Goal: Task Accomplishment & Management: Use online tool/utility

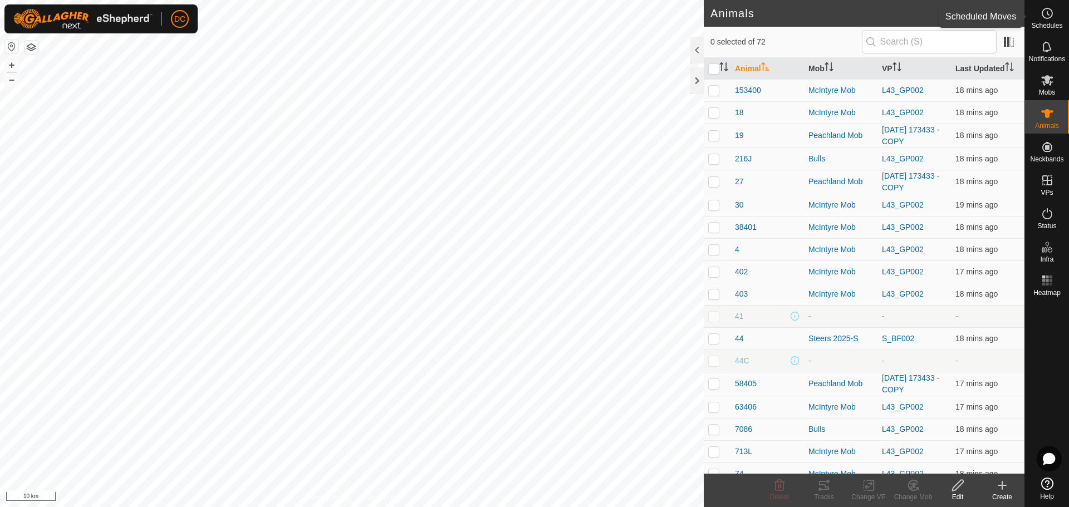
click at [1046, 18] on circle at bounding box center [1047, 13] width 10 height 10
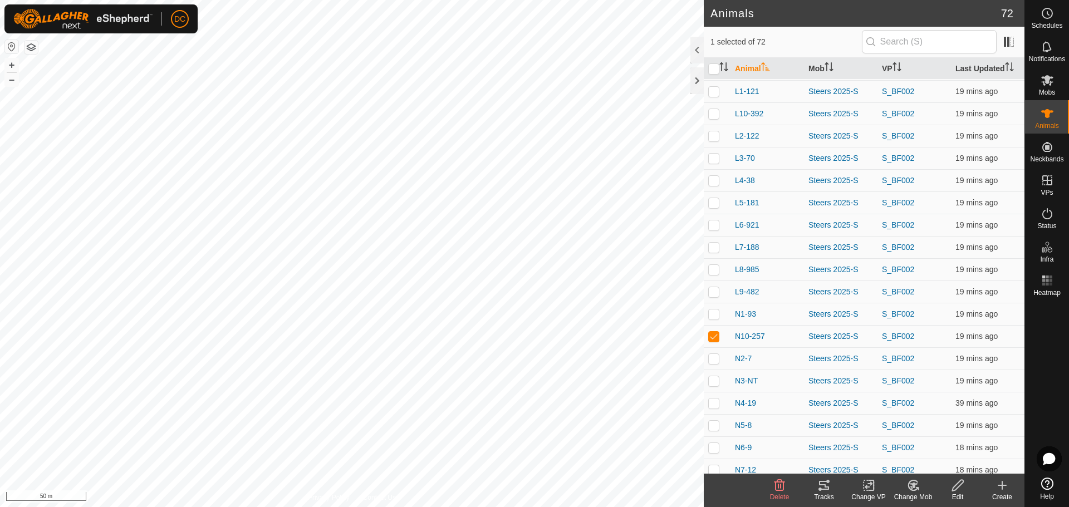
scroll to position [1229, 0]
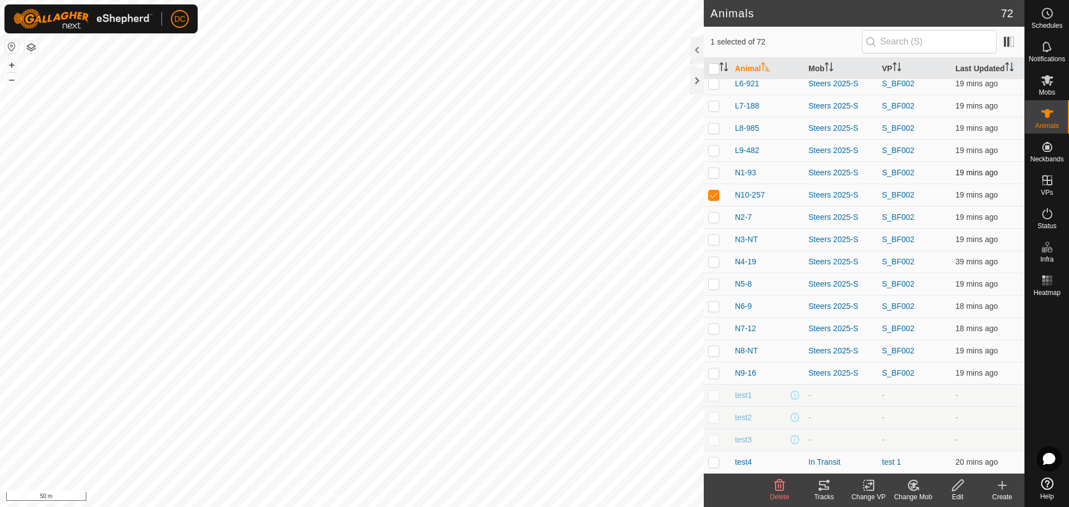
drag, startPoint x: 714, startPoint y: 171, endPoint x: 715, endPoint y: 165, distance: 6.1
click at [714, 171] on p-checkbox at bounding box center [713, 172] width 11 height 9
checkbox input "true"
click at [711, 149] on p-checkbox at bounding box center [713, 150] width 11 height 9
checkbox input "true"
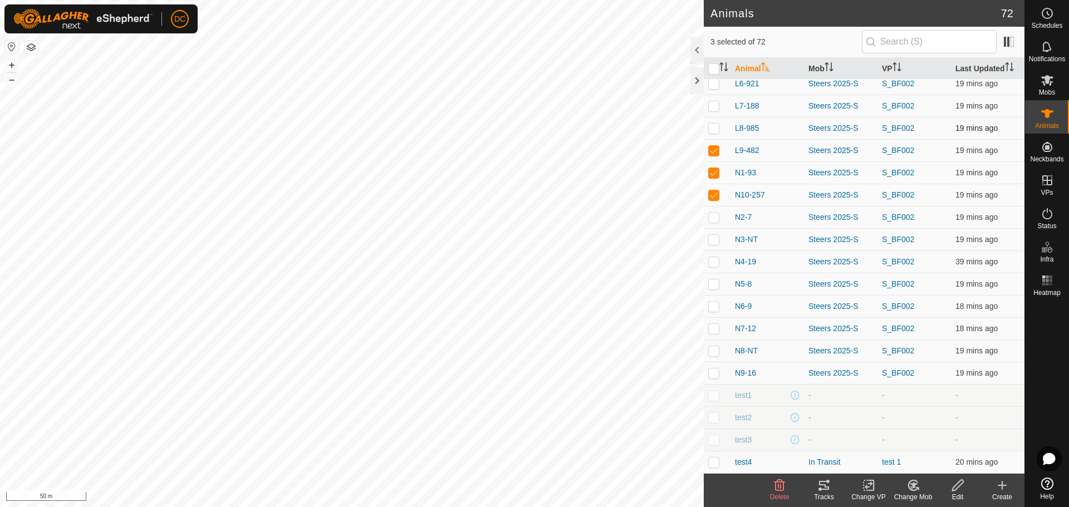
click at [712, 131] on p-checkbox at bounding box center [713, 128] width 11 height 9
checkbox input "true"
click at [710, 106] on p-checkbox at bounding box center [713, 105] width 11 height 9
checkbox input "true"
click at [714, 84] on p-checkbox at bounding box center [713, 83] width 11 height 9
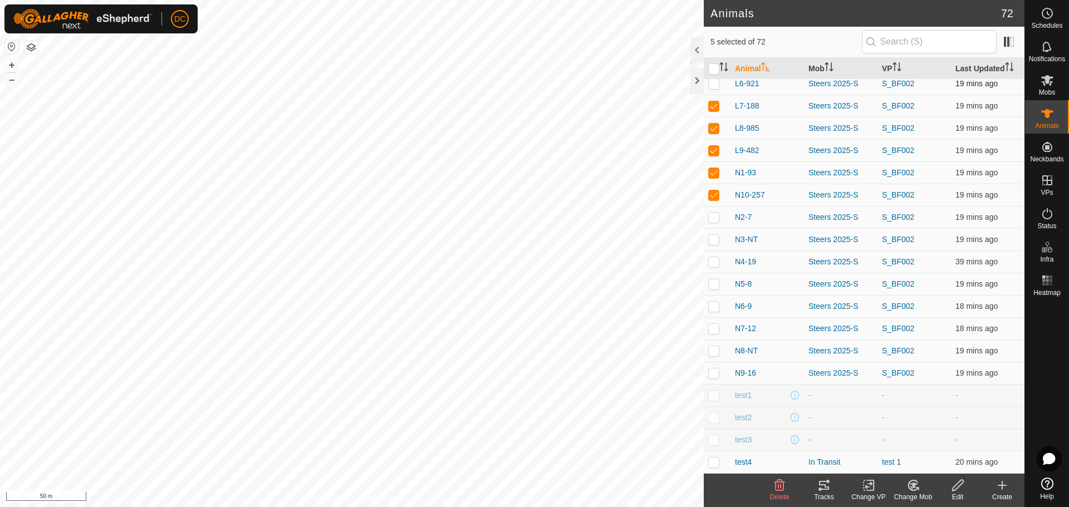
checkbox input "true"
click at [830, 487] on icon at bounding box center [823, 485] width 13 height 13
